Goal: Task Accomplishment & Management: Complete application form

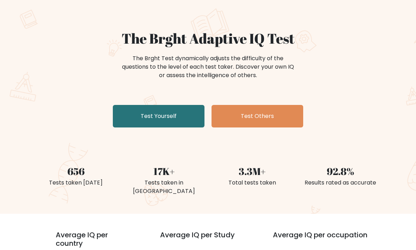
scroll to position [42, 0]
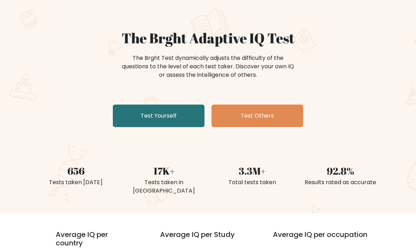
click at [188, 115] on link "Test Yourself" at bounding box center [159, 116] width 92 height 23
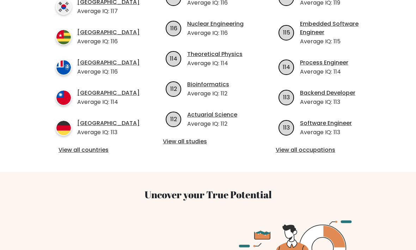
scroll to position [302, 0]
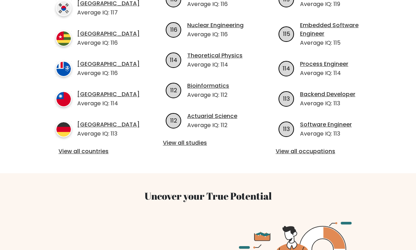
click at [70, 125] on img at bounding box center [64, 130] width 16 height 16
click at [62, 124] on img at bounding box center [64, 130] width 16 height 16
click at [70, 127] on img at bounding box center [64, 130] width 16 height 16
click at [98, 135] on p "Average IQ: 113" at bounding box center [108, 134] width 62 height 8
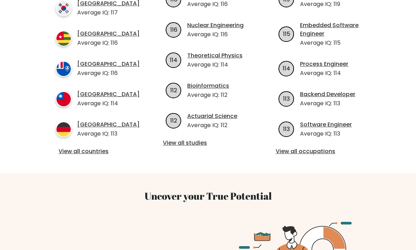
click at [177, 139] on link "View all studies" at bounding box center [208, 143] width 90 height 8
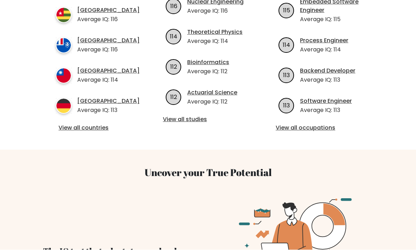
scroll to position [326, 0]
click at [110, 104] on link "Germany" at bounding box center [108, 101] width 62 height 8
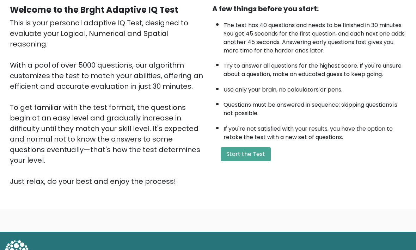
scroll to position [67, 0]
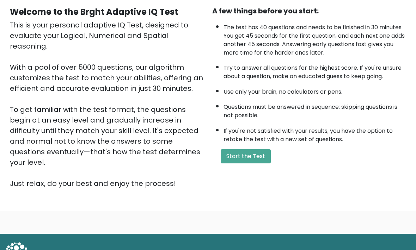
click at [256, 164] on button "Start the Test" at bounding box center [246, 157] width 50 height 14
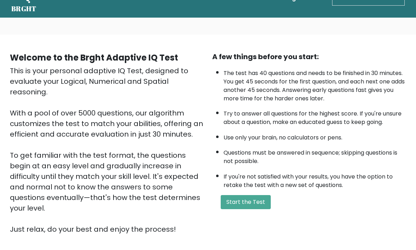
scroll to position [0, 0]
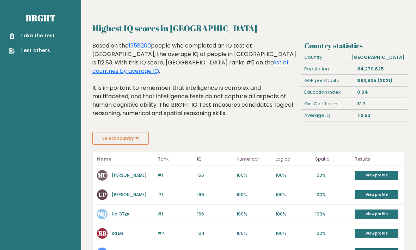
click at [22, 35] on link "Take the test" at bounding box center [31, 35] width 45 height 7
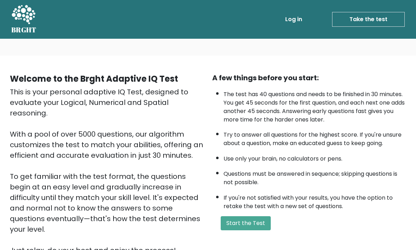
scroll to position [13, 0]
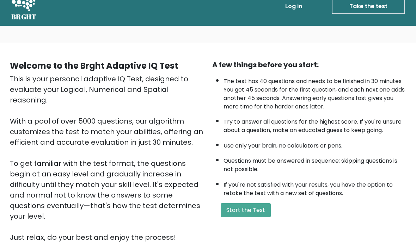
click at [246, 214] on button "Start the Test" at bounding box center [246, 211] width 50 height 14
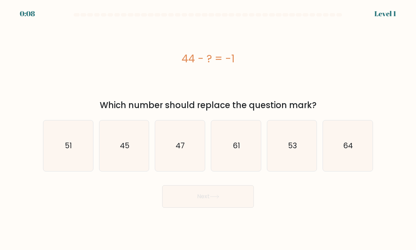
click at [138, 160] on icon "45" at bounding box center [124, 146] width 50 height 50
click at [208, 129] on input "b. 45" at bounding box center [208, 127] width 0 height 4
radio input "true"
click at [212, 199] on icon at bounding box center [215, 197] width 10 height 4
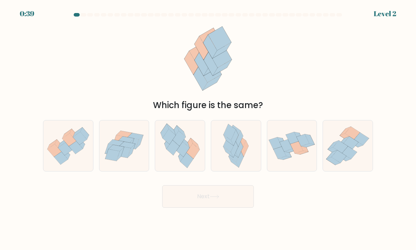
click at [68, 159] on icon at bounding box center [65, 153] width 8 height 12
click at [208, 129] on input "a." at bounding box center [208, 127] width 0 height 4
radio input "true"
click at [191, 208] on button "Next" at bounding box center [208, 196] width 92 height 23
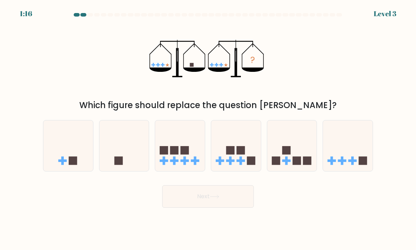
click at [115, 164] on rect at bounding box center [118, 161] width 8 height 8
click at [208, 129] on input "b." at bounding box center [208, 127] width 0 height 4
radio input "true"
click at [209, 206] on button "Next" at bounding box center [208, 196] width 92 height 23
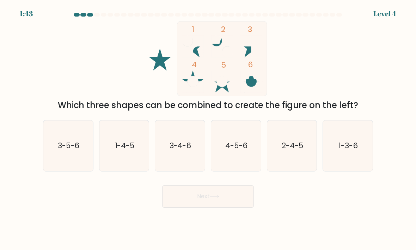
click at [246, 171] on icon "4-5-6" at bounding box center [236, 146] width 50 height 50
click at [208, 129] on input "d. 4-5-6" at bounding box center [208, 127] width 0 height 4
radio input "true"
click at [230, 207] on button "Next" at bounding box center [208, 196] width 92 height 23
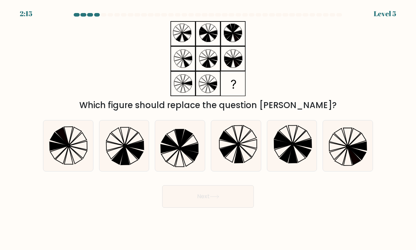
click at [361, 171] on icon at bounding box center [348, 146] width 50 height 50
click at [208, 129] on input "f." at bounding box center [208, 127] width 0 height 4
radio input "true"
click at [220, 208] on button "Next" at bounding box center [208, 196] width 92 height 23
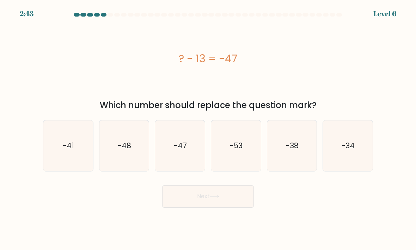
click at [353, 151] on text "-34" at bounding box center [348, 146] width 13 height 10
click at [208, 129] on input "f. -34" at bounding box center [208, 127] width 0 height 4
radio input "true"
click at [221, 200] on button "Next" at bounding box center [208, 196] width 92 height 23
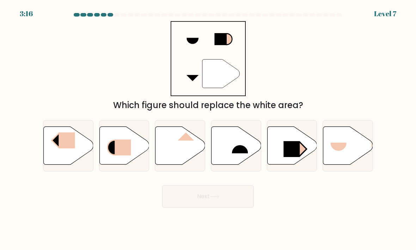
click at [286, 157] on rect at bounding box center [291, 149] width 16 height 16
click at [208, 129] on input "e." at bounding box center [208, 127] width 0 height 4
radio input "true"
click at [215, 208] on button "Next" at bounding box center [208, 196] width 92 height 23
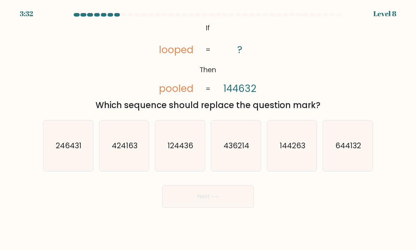
click at [351, 170] on icon "644132" at bounding box center [348, 146] width 50 height 50
click at [208, 129] on input "f. 644132" at bounding box center [208, 127] width 0 height 4
radio input "true"
click at [201, 195] on button "Next" at bounding box center [208, 196] width 92 height 23
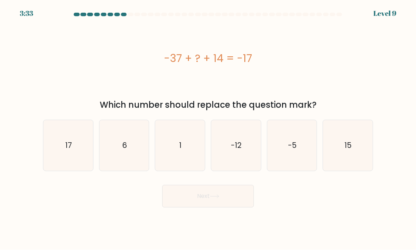
scroll to position [1, 0]
click at [132, 164] on icon "6" at bounding box center [124, 146] width 50 height 50
click at [208, 129] on input "b. 6" at bounding box center [208, 127] width 0 height 4
radio input "true"
click at [180, 203] on button "Next" at bounding box center [208, 196] width 92 height 23
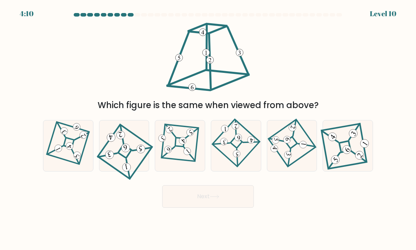
scroll to position [0, 0]
click at [60, 154] on 850 at bounding box center [59, 149] width 10 height 10
click at [208, 129] on input "a." at bounding box center [208, 127] width 0 height 4
radio input "true"
click at [251, 207] on button "Next" at bounding box center [208, 196] width 92 height 23
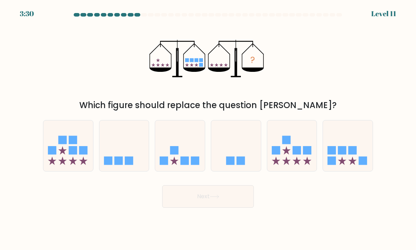
click at [69, 172] on div at bounding box center [68, 145] width 50 height 51
click at [208, 129] on input "a." at bounding box center [208, 127] width 0 height 4
radio input "true"
click at [211, 224] on body "3:26 Level 11" at bounding box center [208, 125] width 416 height 250
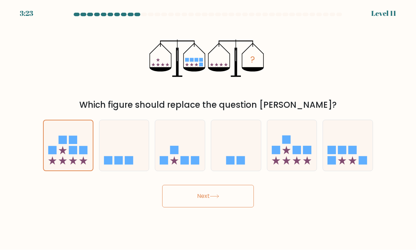
click at [297, 163] on icon at bounding box center [292, 145] width 50 height 41
click at [208, 129] on input "e." at bounding box center [208, 127] width 0 height 4
radio input "true"
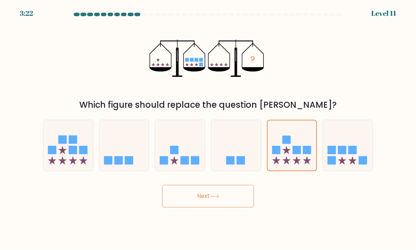
click at [223, 208] on button "Next" at bounding box center [208, 196] width 92 height 23
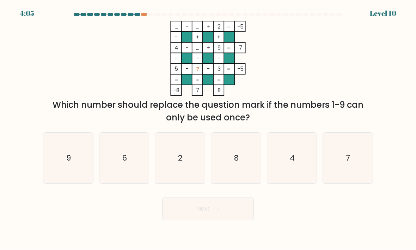
scroll to position [11, 0]
click at [353, 140] on icon "7" at bounding box center [348, 159] width 50 height 50
click at [208, 129] on input "f. 7" at bounding box center [208, 127] width 0 height 4
radio input "true"
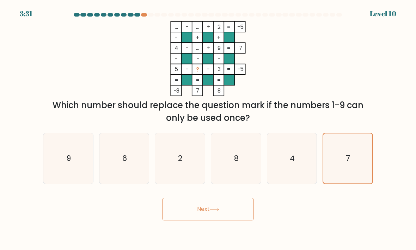
click at [251, 207] on button "Next" at bounding box center [208, 209] width 92 height 23
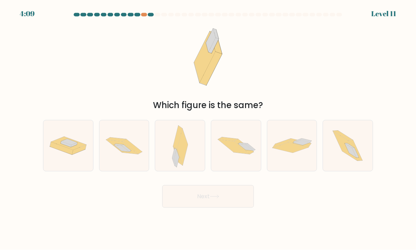
scroll to position [10, 0]
click at [359, 153] on icon at bounding box center [355, 150] width 14 height 20
click at [208, 129] on input "f." at bounding box center [208, 127] width 0 height 4
radio input "true"
click at [237, 202] on button "Next" at bounding box center [208, 196] width 92 height 23
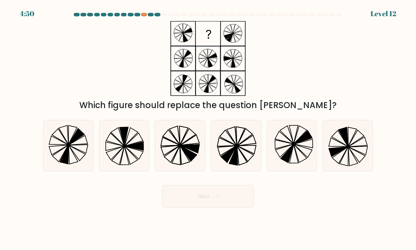
scroll to position [0, 0]
click at [78, 159] on icon at bounding box center [68, 146] width 50 height 50
click at [208, 129] on input "a." at bounding box center [208, 127] width 0 height 4
radio input "true"
click at [219, 199] on icon at bounding box center [215, 197] width 10 height 4
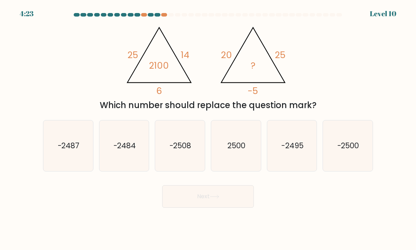
click at [354, 166] on icon "-2500" at bounding box center [348, 146] width 50 height 50
click at [208, 129] on input "f. -2500" at bounding box center [208, 127] width 0 height 4
radio input "true"
click at [235, 207] on button "Next" at bounding box center [208, 196] width 92 height 23
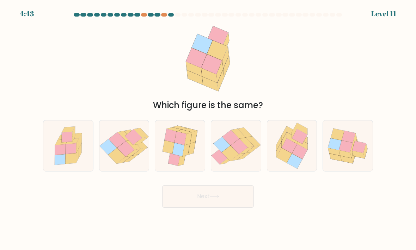
click at [174, 154] on icon at bounding box center [178, 150] width 12 height 14
click at [208, 129] on input "c." at bounding box center [208, 127] width 0 height 4
radio input "true"
click at [234, 208] on button "Next" at bounding box center [208, 196] width 92 height 23
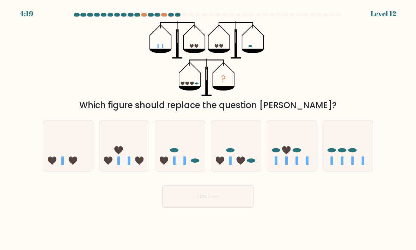
click at [135, 160] on icon at bounding box center [124, 145] width 50 height 41
click at [208, 129] on input "b." at bounding box center [208, 127] width 0 height 4
radio input "true"
click at [229, 207] on button "Next" at bounding box center [208, 196] width 92 height 23
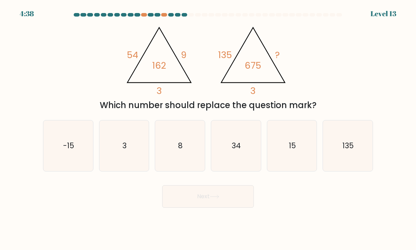
click at [180, 162] on icon "8" at bounding box center [180, 146] width 50 height 50
click at [208, 129] on input "c. 8" at bounding box center [208, 127] width 0 height 4
radio input "true"
click at [238, 198] on button "Next" at bounding box center [208, 196] width 92 height 23
